Goal: Find specific page/section: Find specific page/section

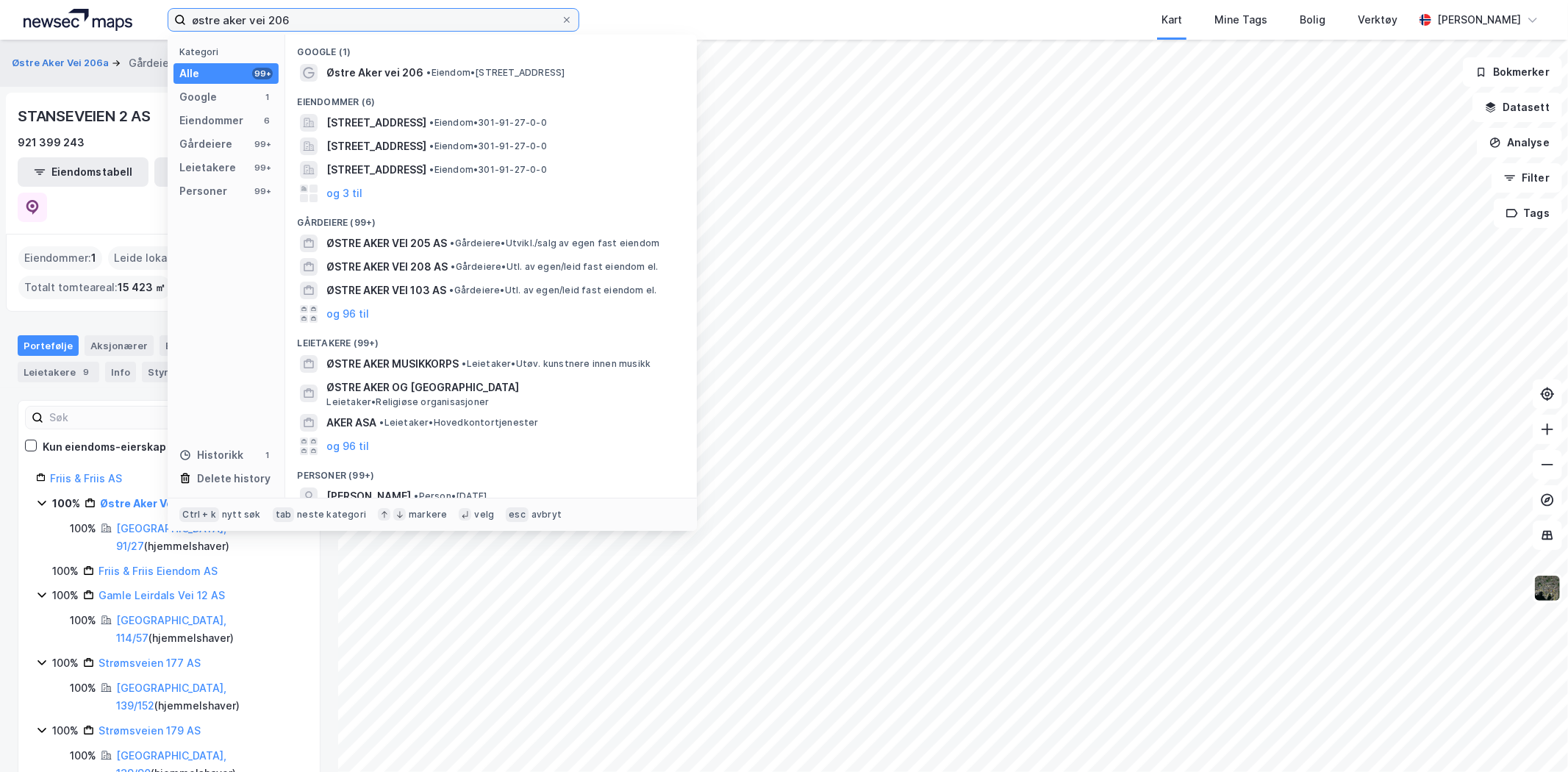
drag, startPoint x: 303, startPoint y: 22, endPoint x: 169, endPoint y: 7, distance: 134.8
click at [169, 8] on div "østre aker vei 206" at bounding box center [374, 20] width 411 height 24
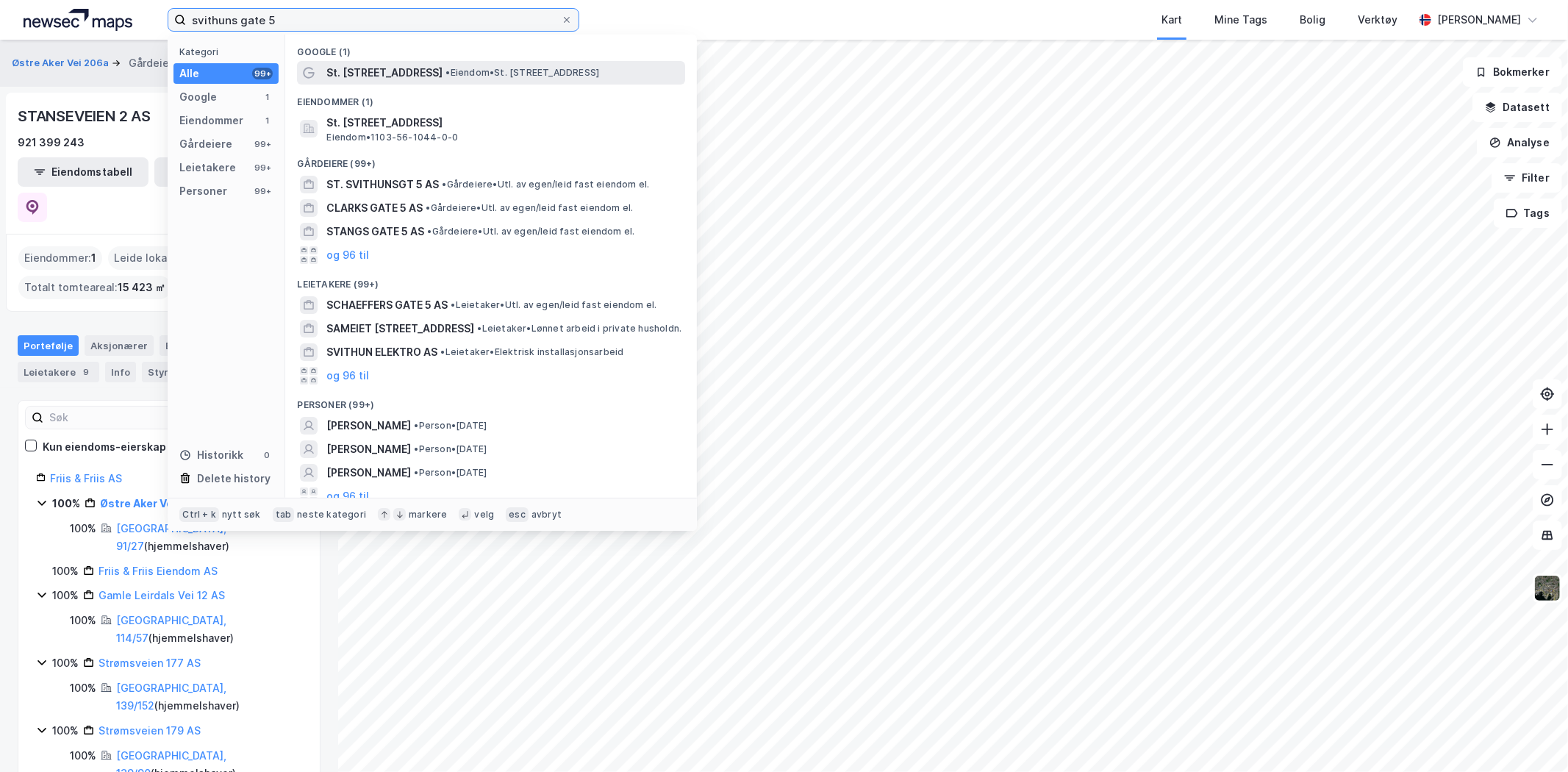
type input "svithuns gate 5"
click at [387, 75] on span "St. [STREET_ADDRESS]" at bounding box center [384, 73] width 116 height 18
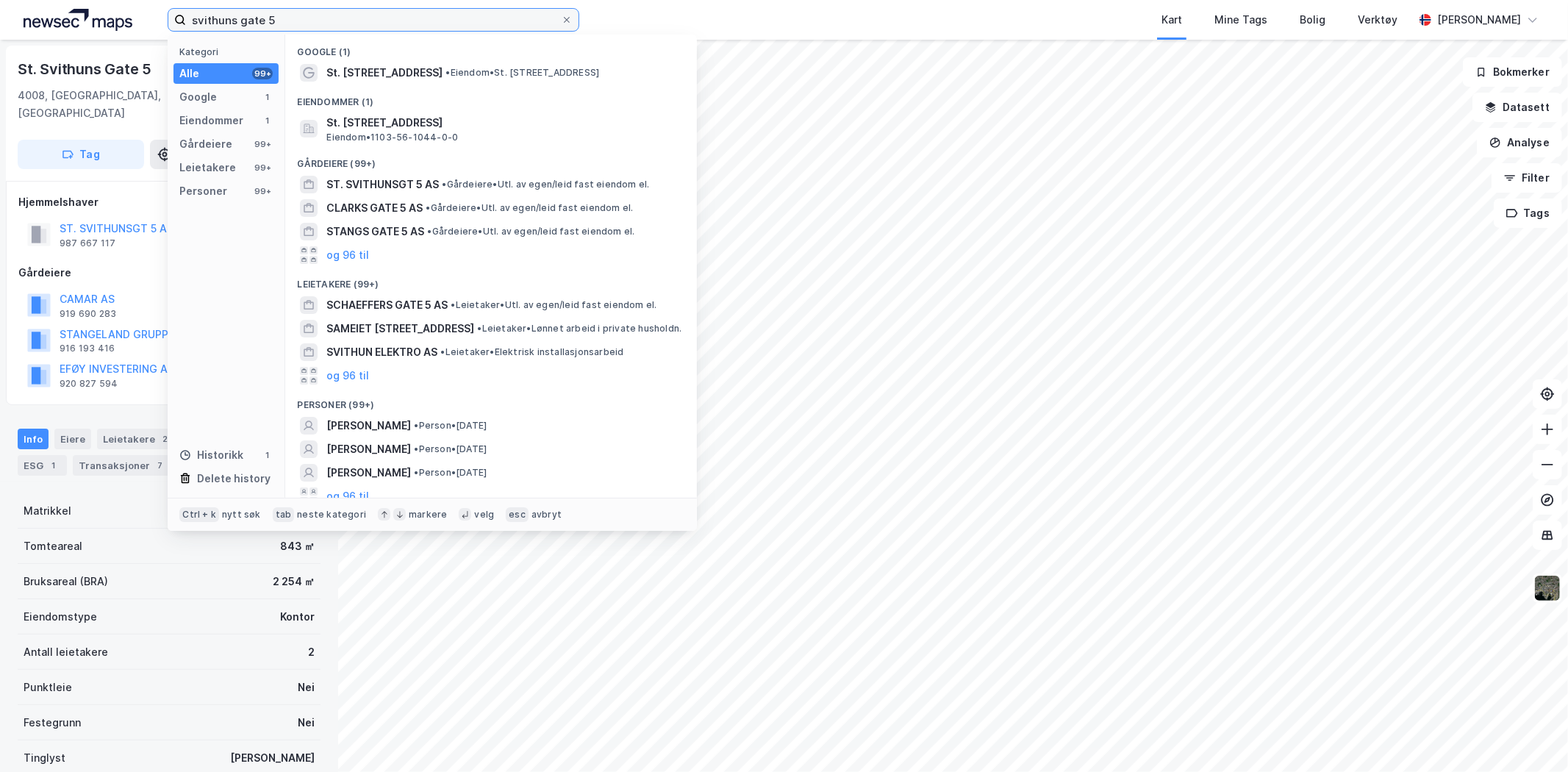
click at [343, 28] on input "svithuns gate 5" at bounding box center [373, 20] width 375 height 22
